Goal: Information Seeking & Learning: Learn about a topic

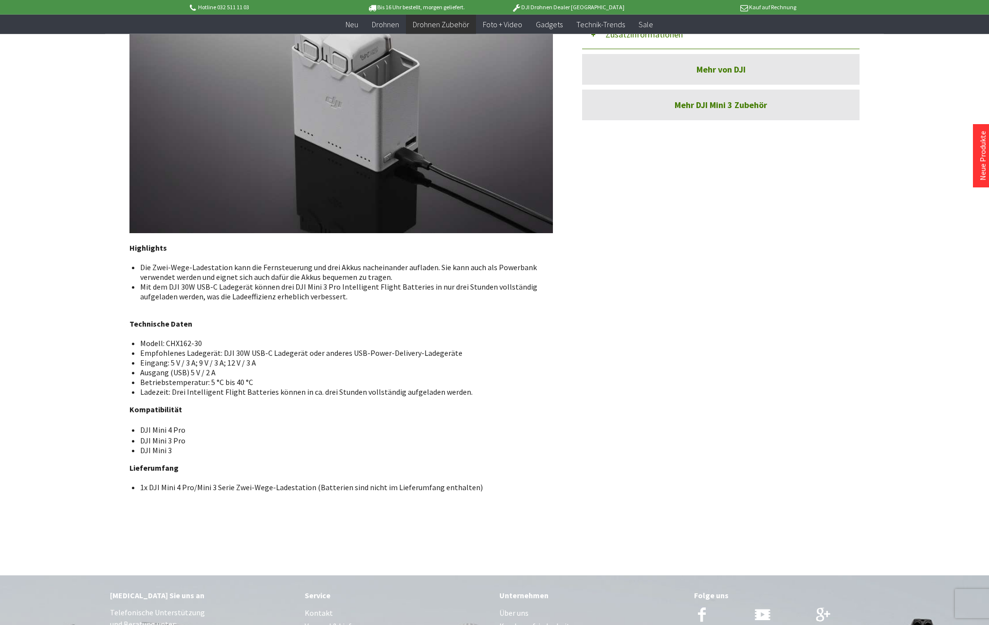
scroll to position [623, 0]
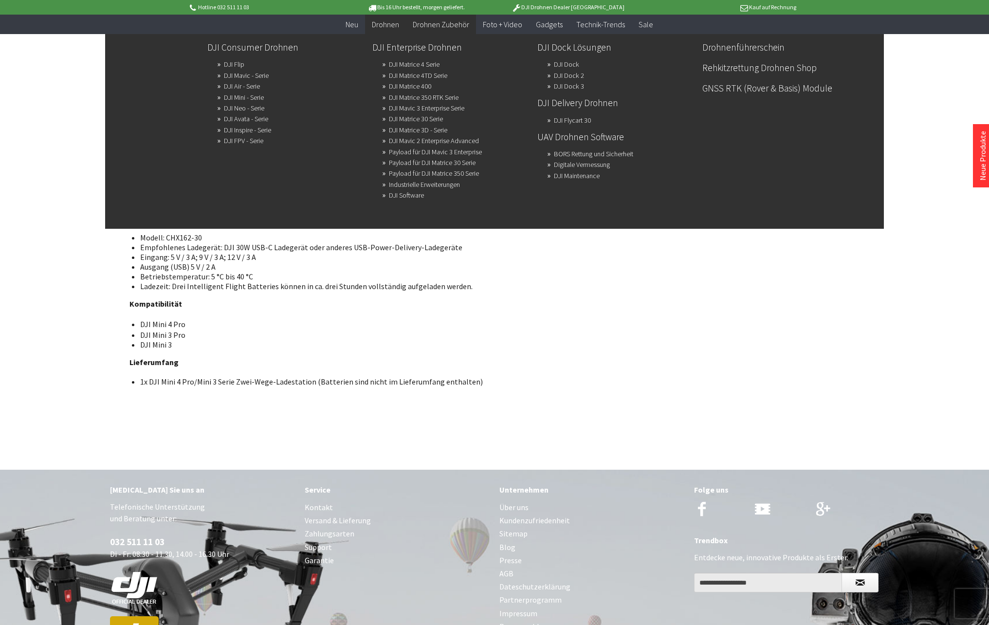
click at [388, 24] on span "Drohnen" at bounding box center [385, 24] width 27 height 10
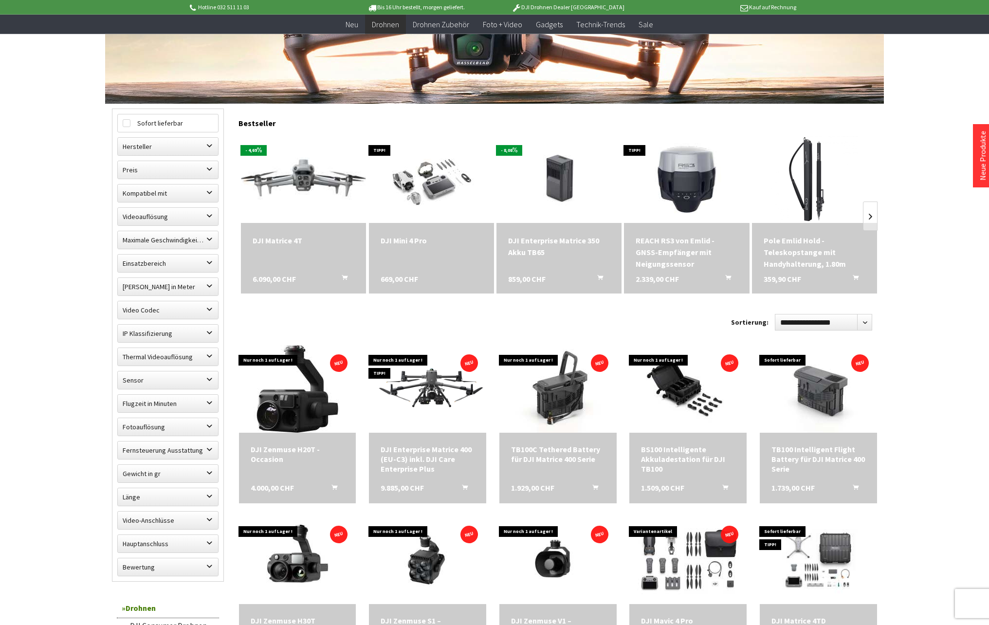
scroll to position [210, 0]
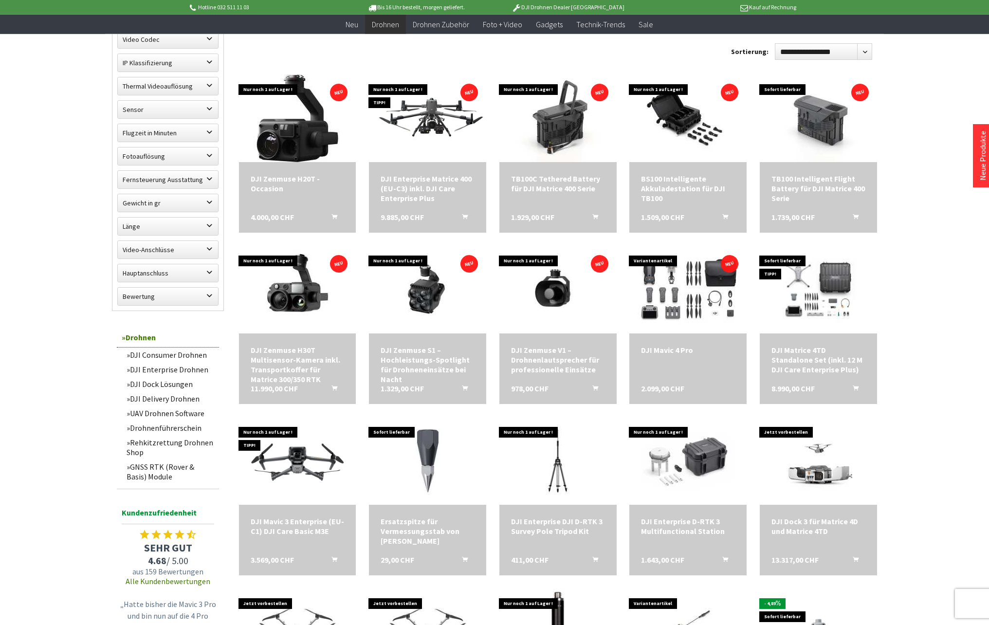
scroll to position [483, 0]
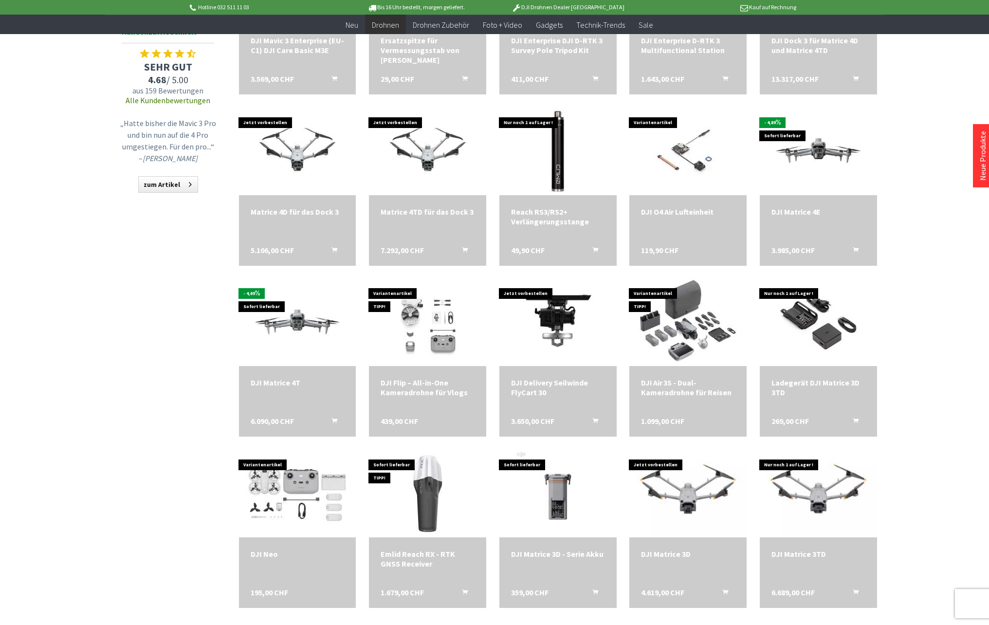
scroll to position [974, 0]
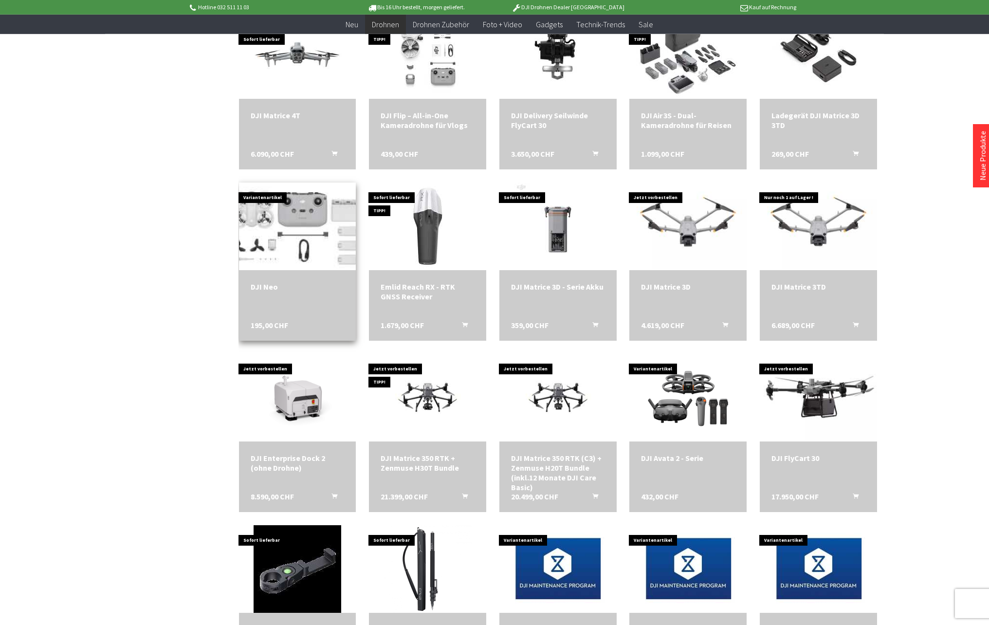
scroll to position [1347, 0]
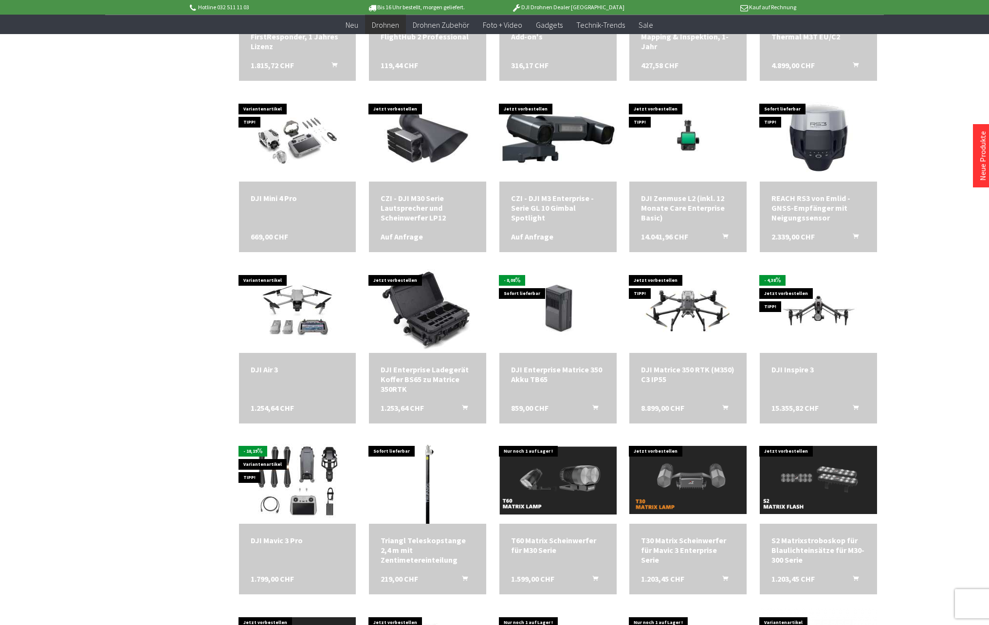
scroll to position [2196, 0]
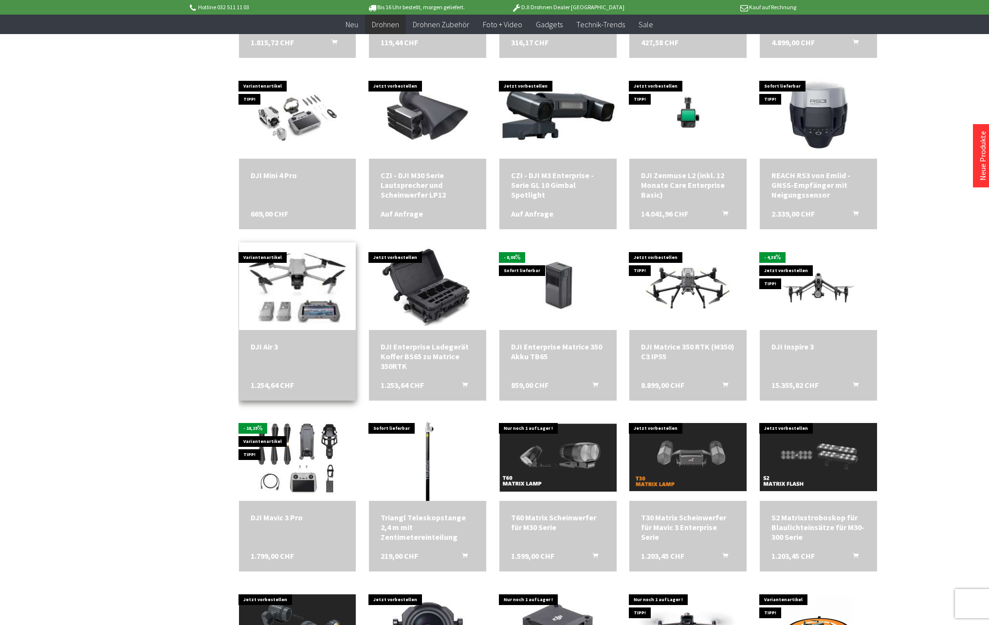
click at [280, 306] on img at bounding box center [297, 286] width 123 height 123
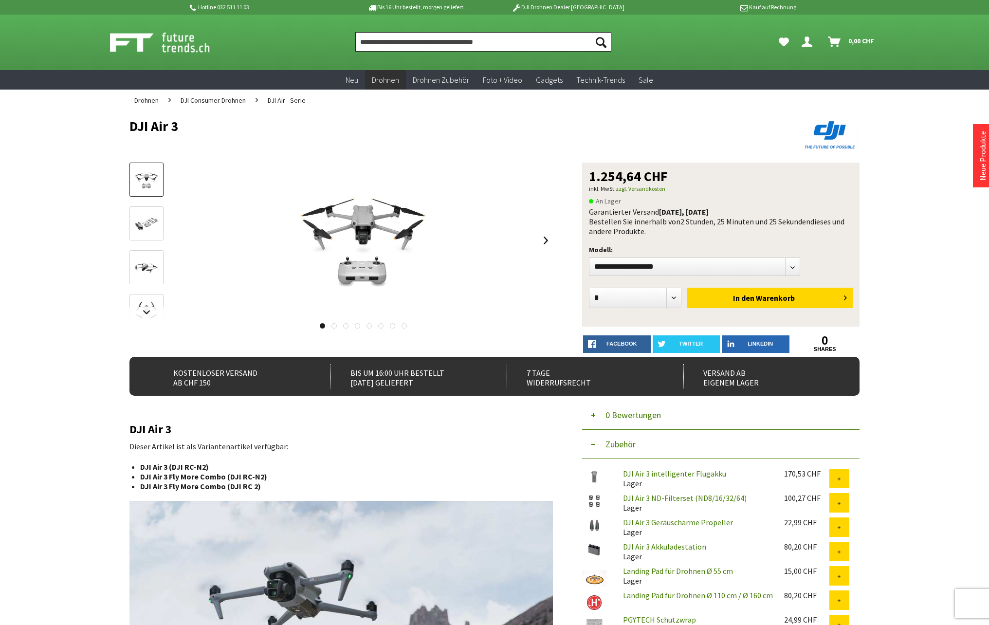
click at [404, 43] on input "Produkt, Marke, Kategorie, EAN, Artikelnummer…" at bounding box center [483, 41] width 256 height 19
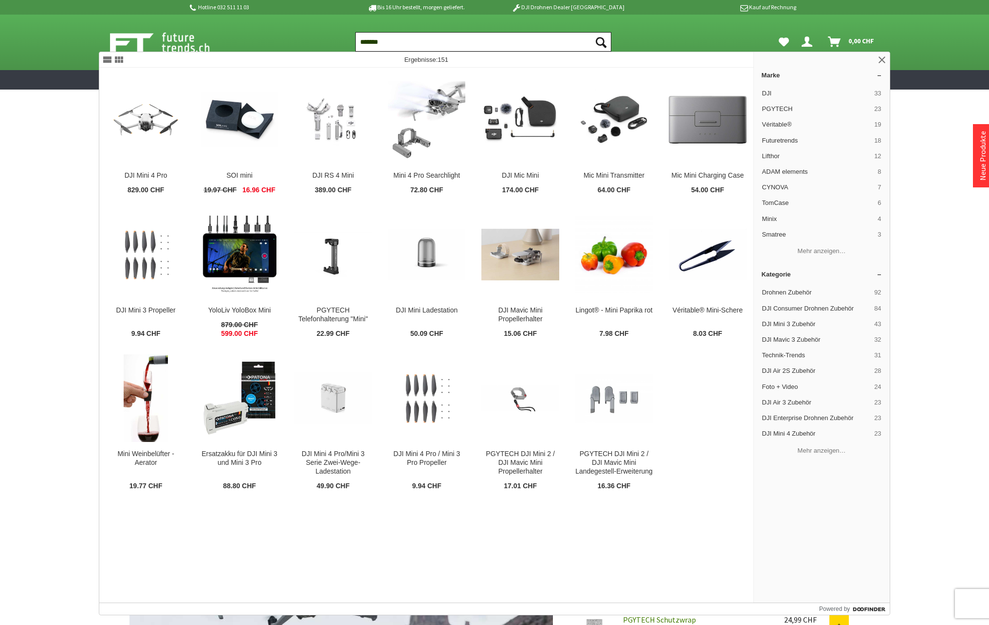
type input "*******"
click at [591, 32] on button "Suchen" at bounding box center [601, 41] width 20 height 19
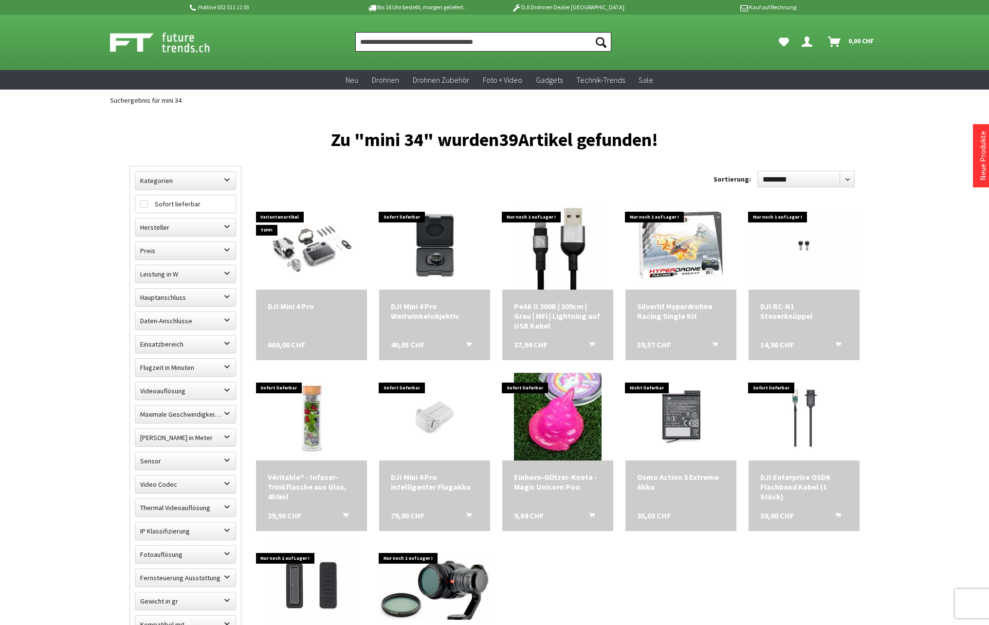
click at [405, 48] on input "Produkt, Marke, Kategorie, EAN, Artikelnummer…" at bounding box center [483, 41] width 256 height 19
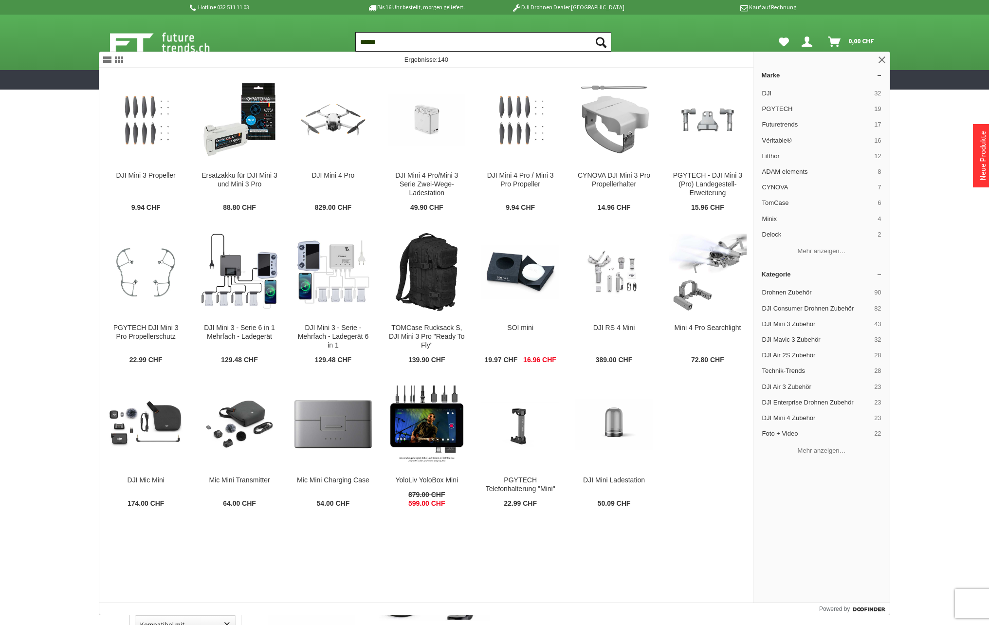
type input "******"
click at [591, 32] on button "Suchen" at bounding box center [601, 41] width 20 height 19
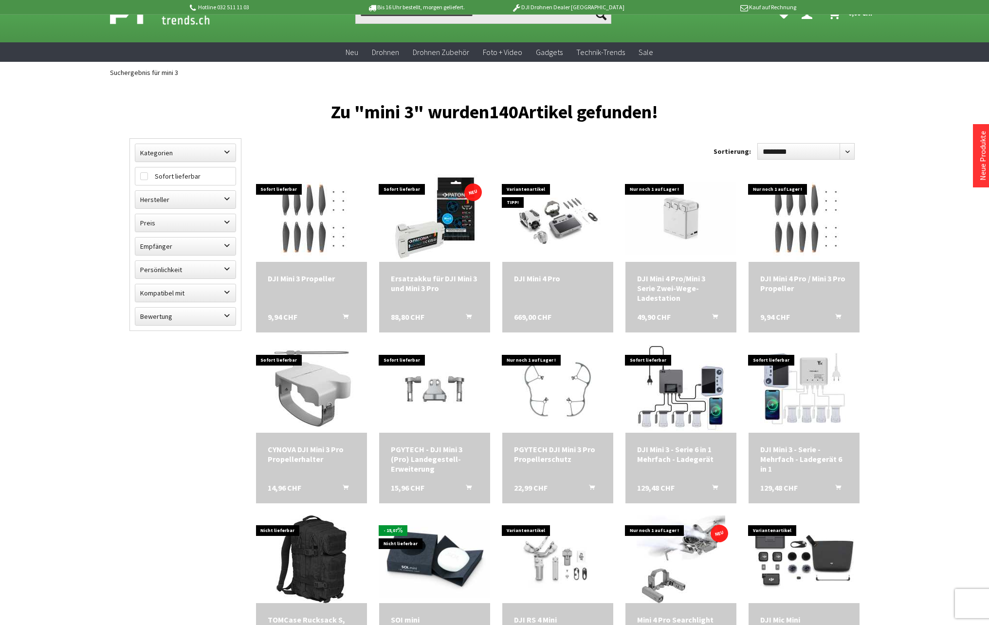
scroll to position [31, 0]
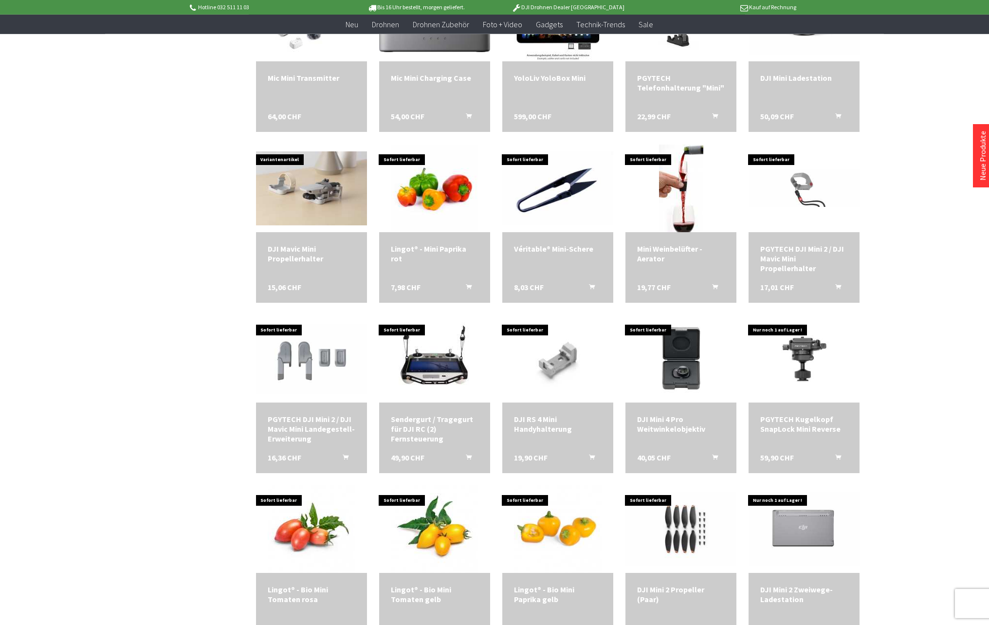
scroll to position [724, 0]
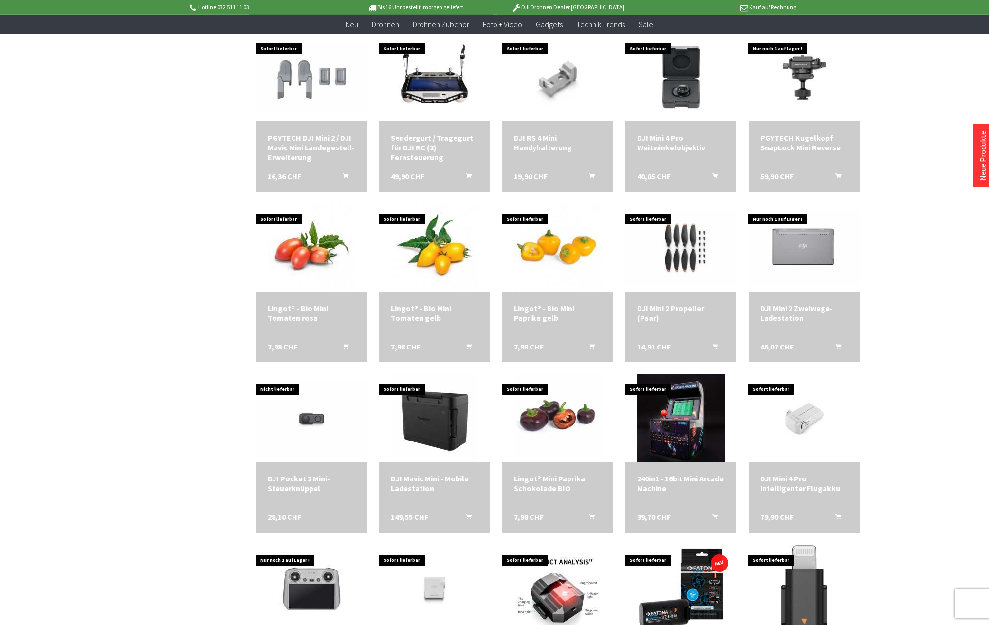
scroll to position [1005, 0]
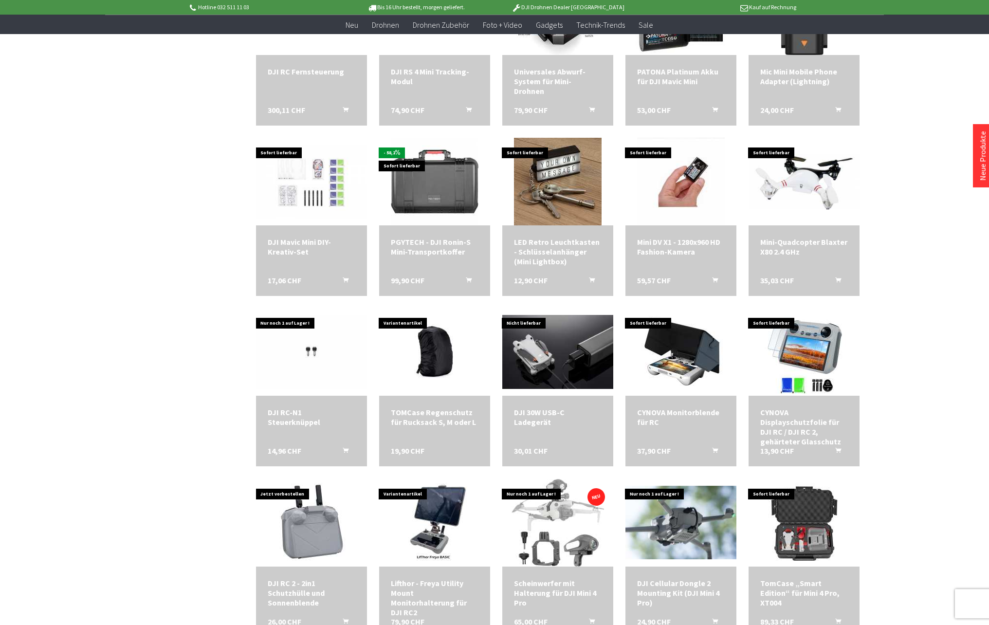
scroll to position [1581, 0]
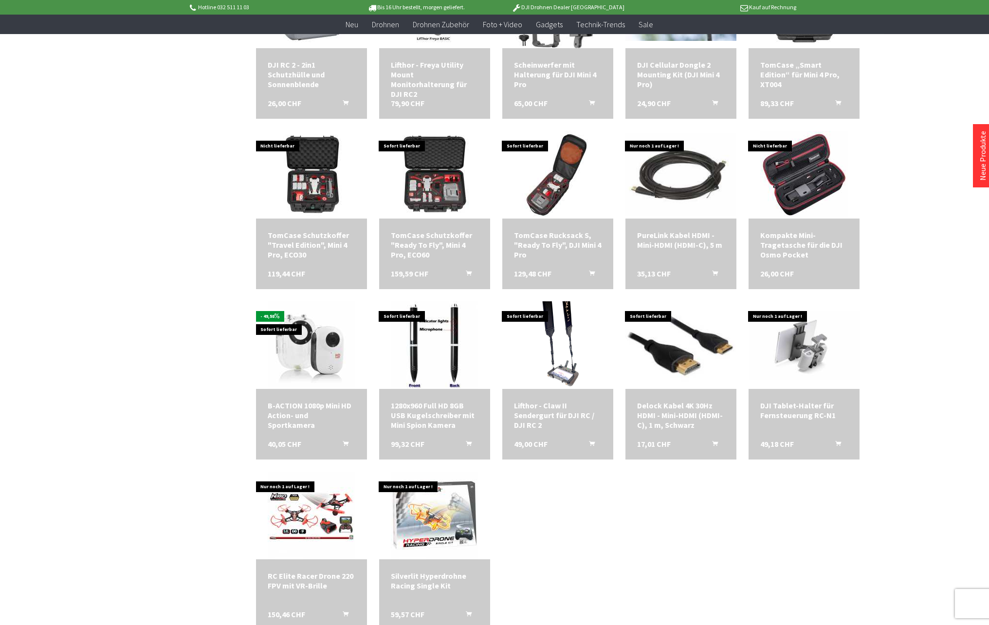
scroll to position [2204, 0]
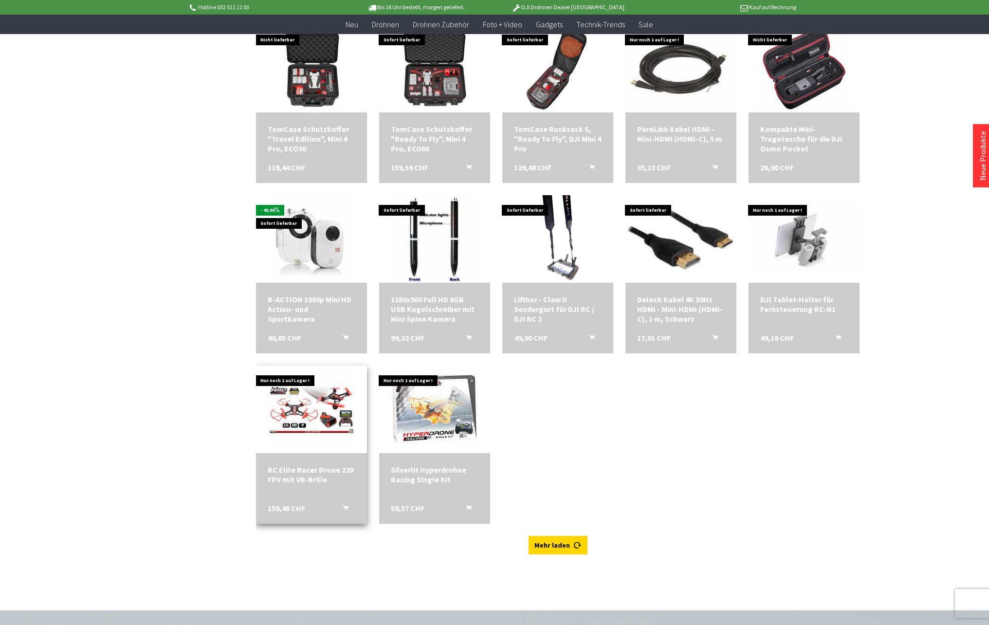
click at [305, 431] on img at bounding box center [312, 410] width 88 height 88
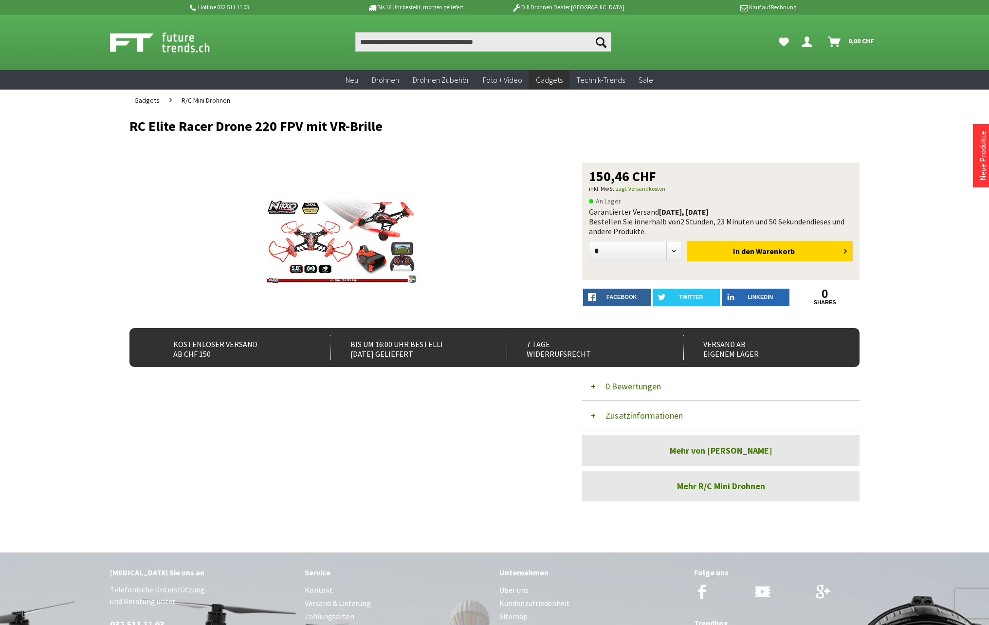
click at [638, 417] on button "Zusatzinformationen" at bounding box center [720, 415] width 277 height 29
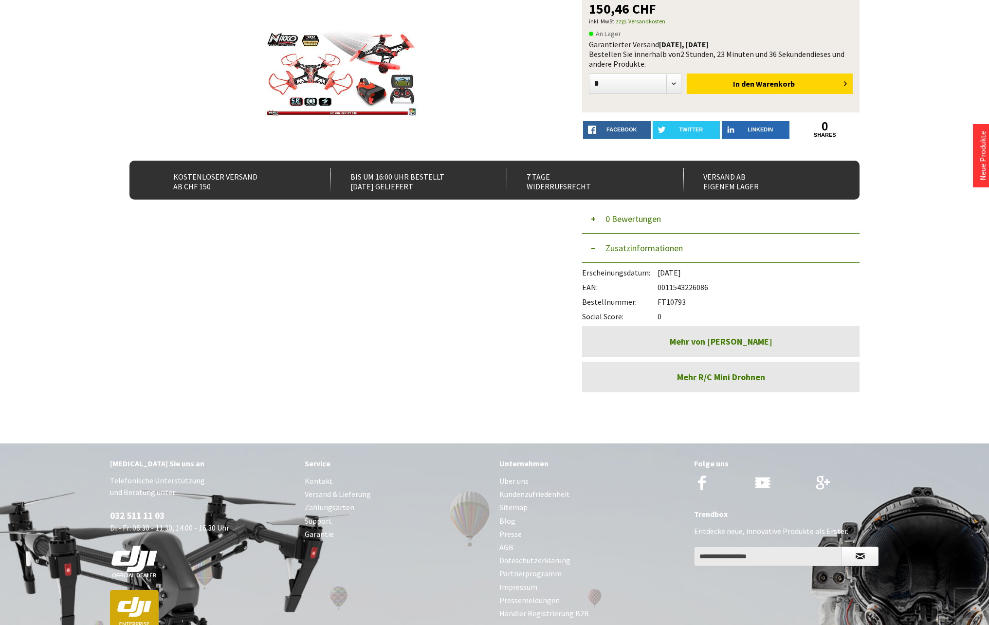
scroll to position [257, 0]
